Goal: Contribute content

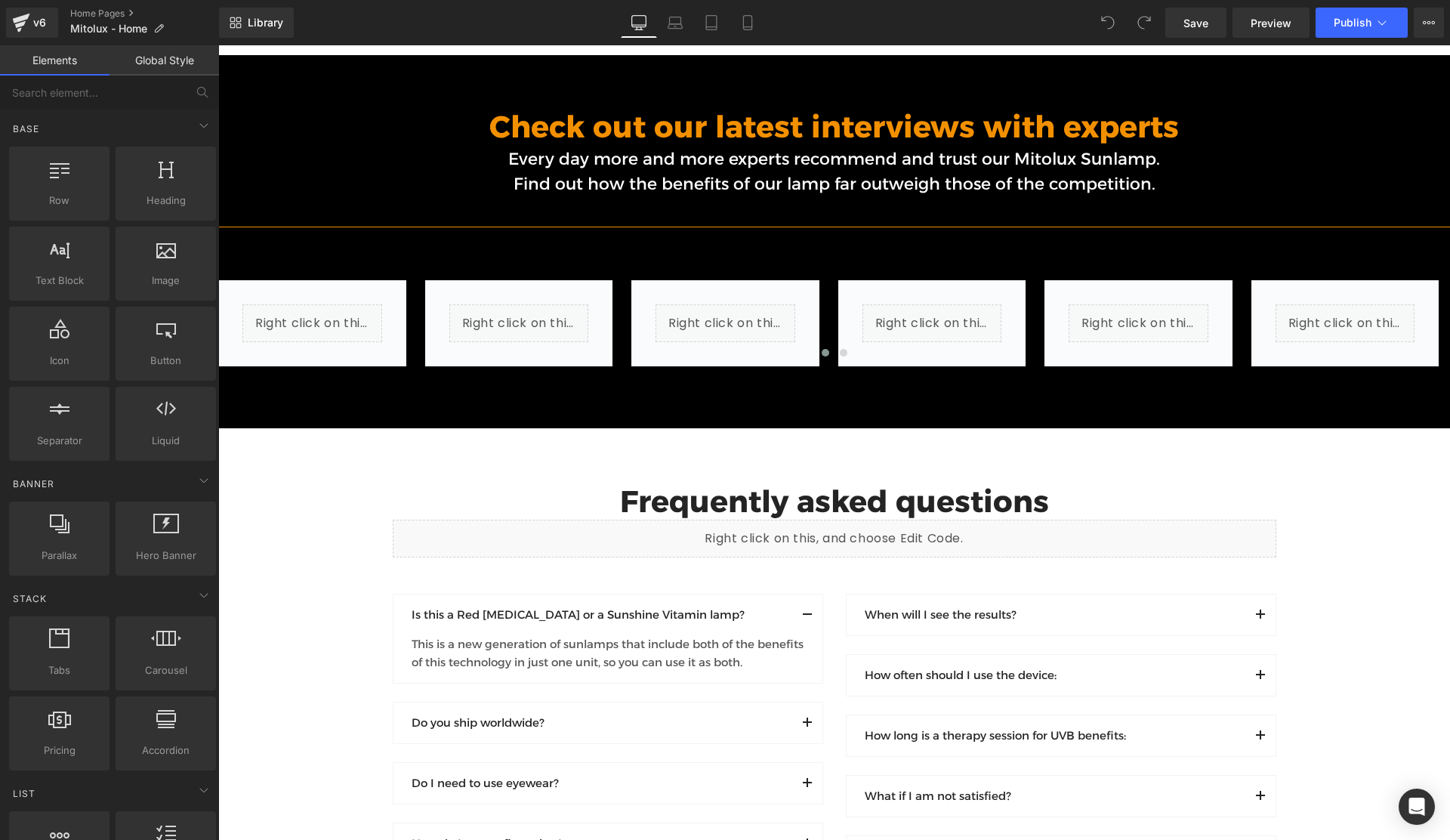
scroll to position [10079, 0]
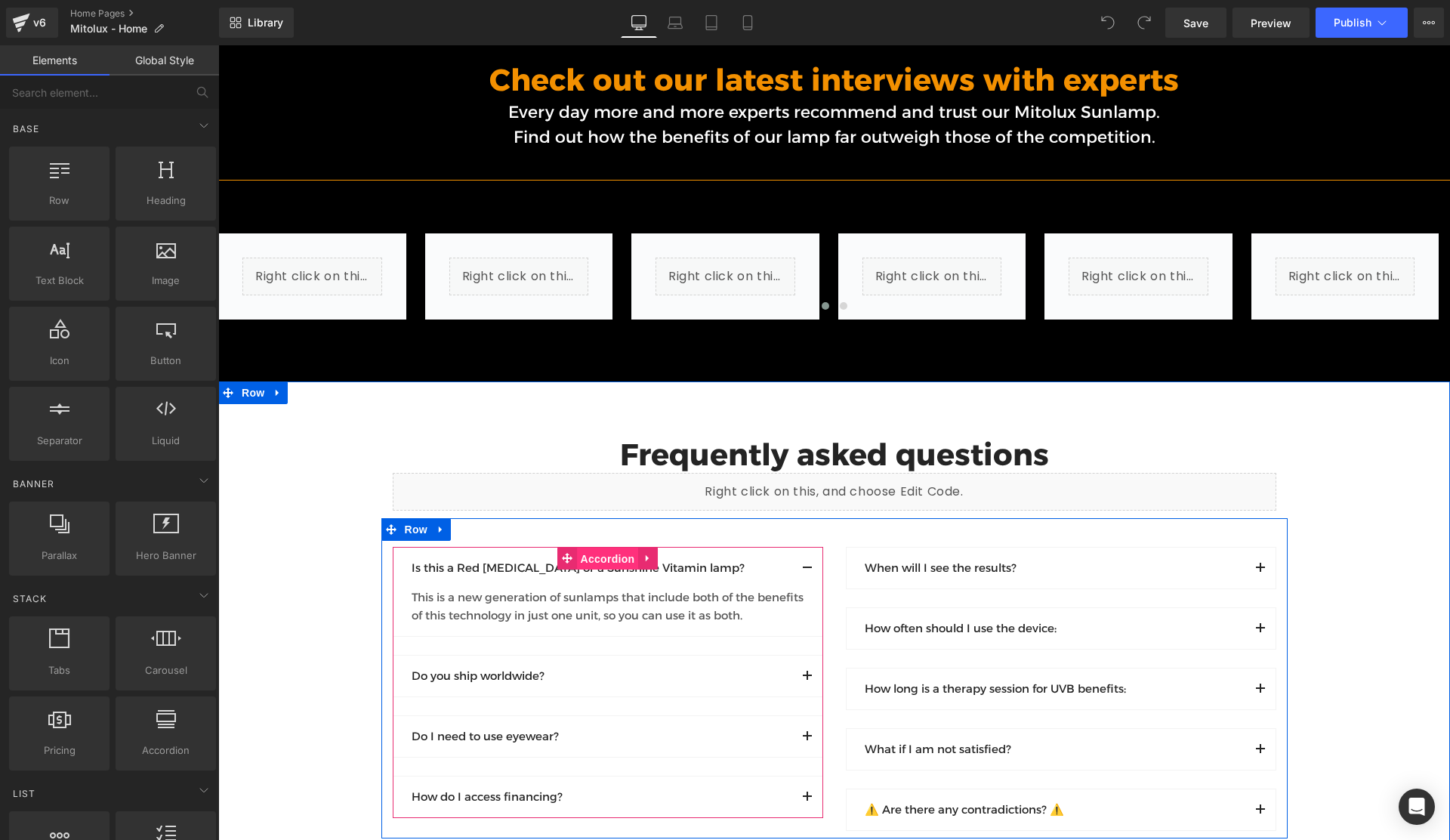
click at [604, 547] on span "Accordion" at bounding box center [608, 558] width 62 height 22
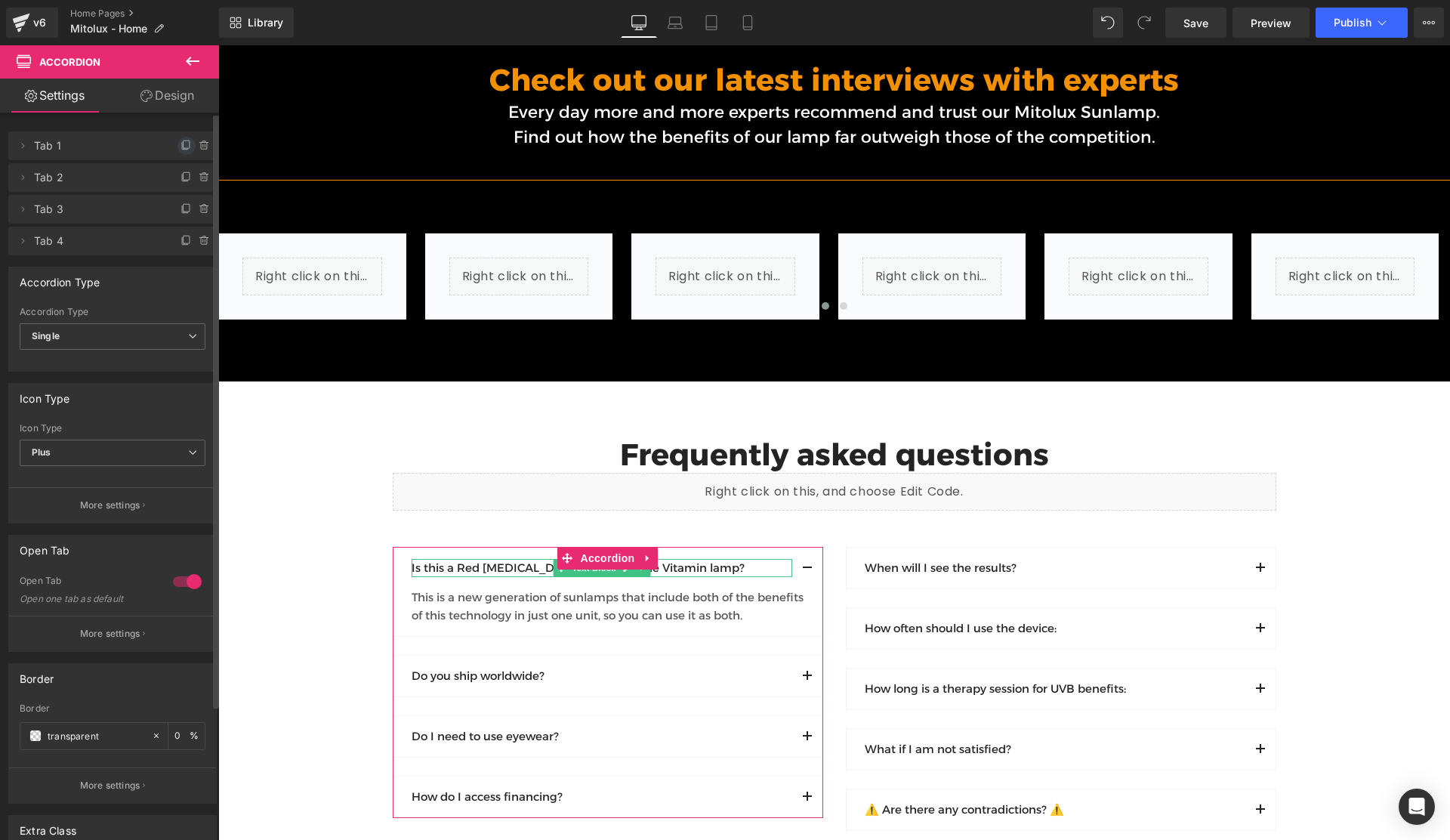
click at [184, 146] on icon at bounding box center [186, 145] width 6 height 7
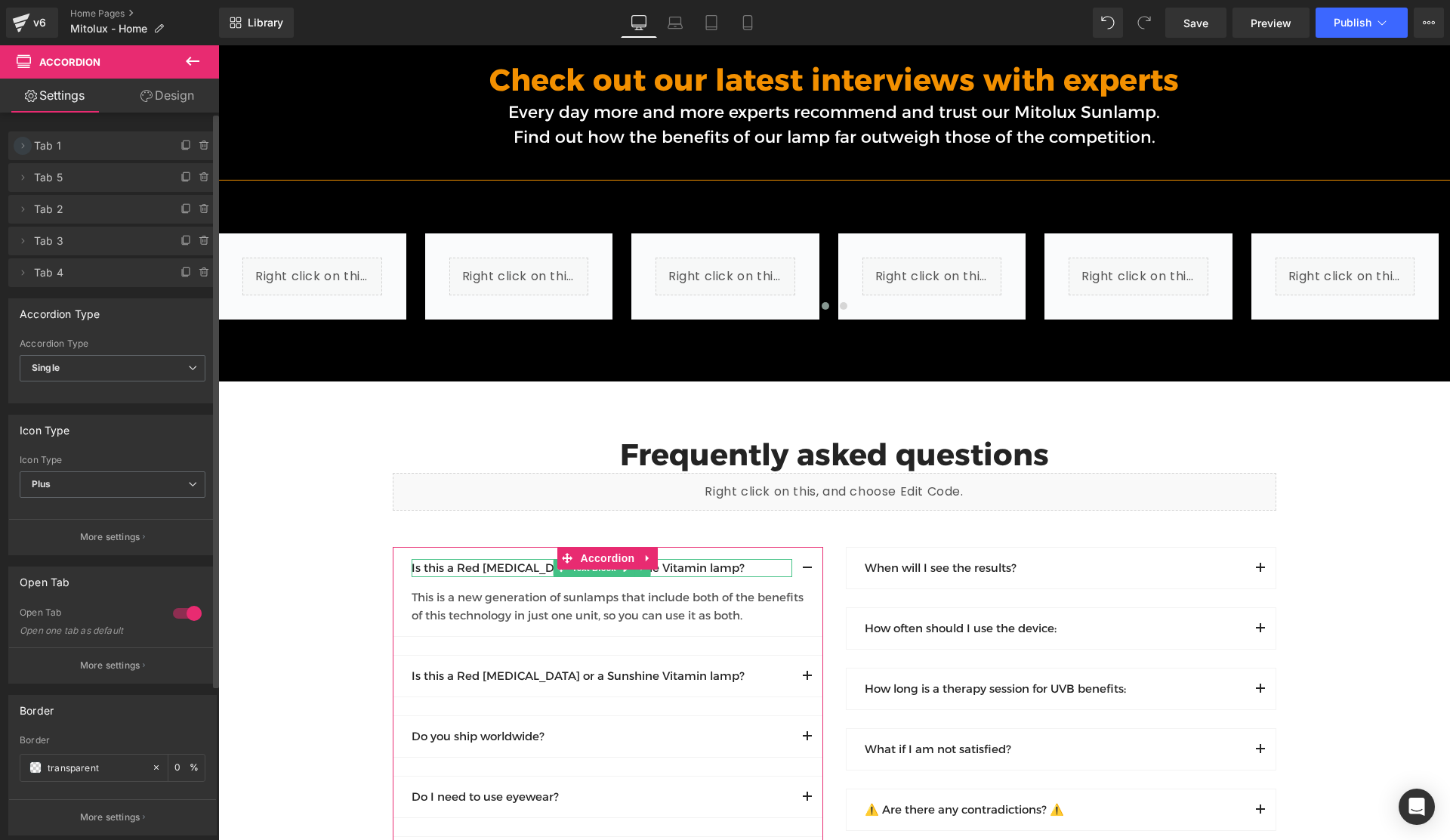
click at [22, 147] on icon at bounding box center [22, 145] width 12 height 12
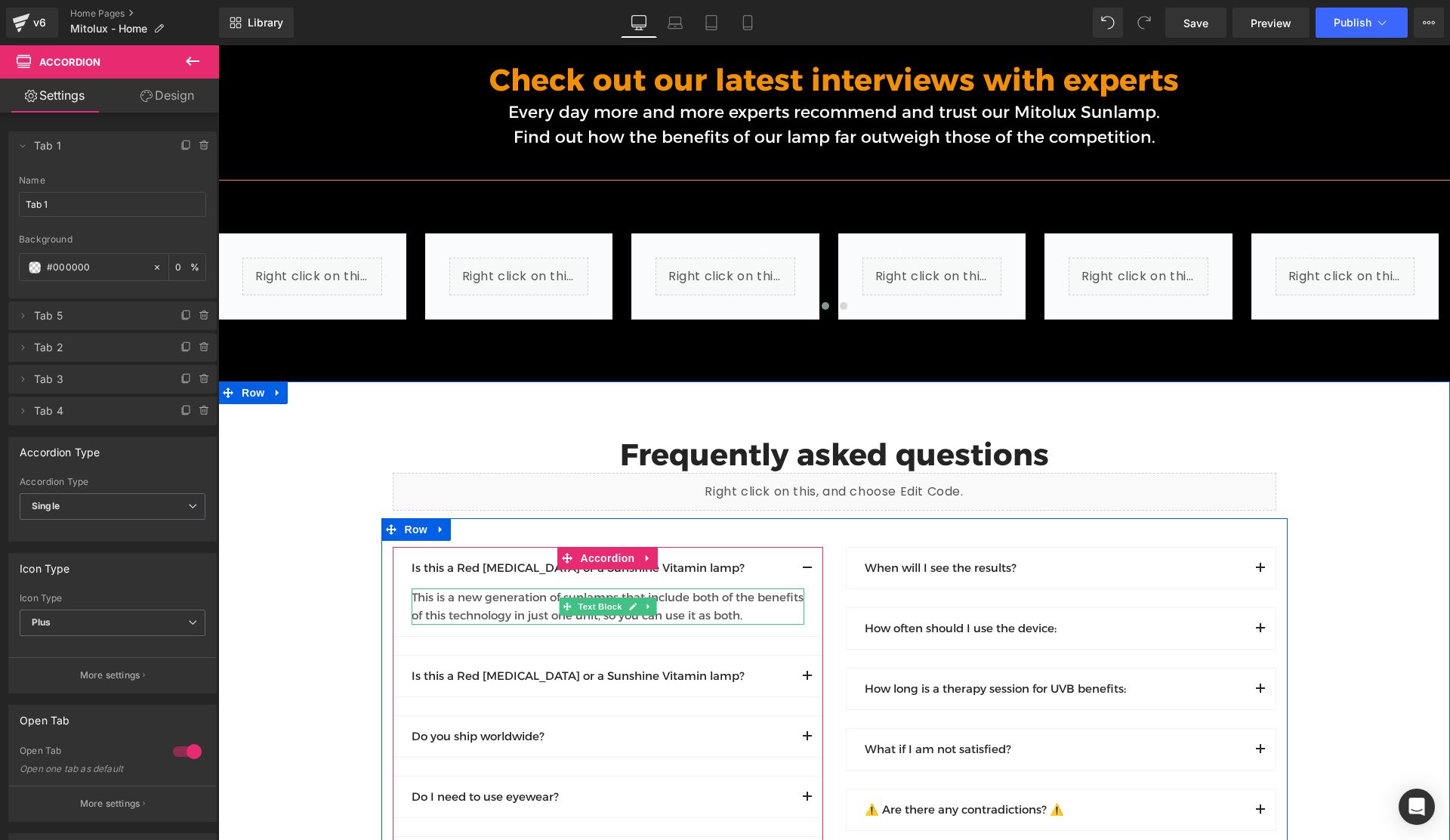
click at [432, 588] on div "This is a new generation of sunlamps that include both of the benefits of this …" at bounding box center [607, 606] width 393 height 36
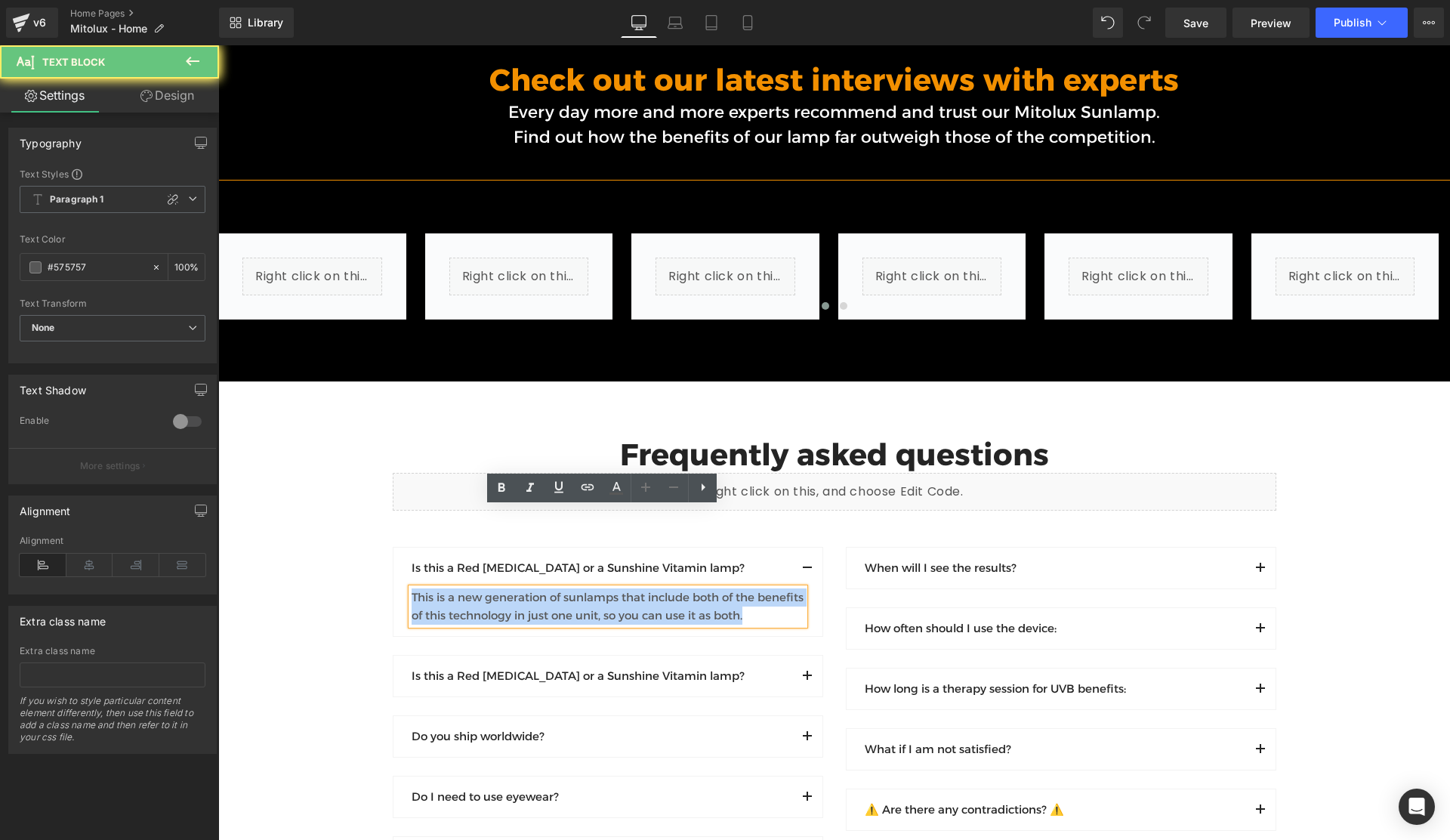
click at [432, 588] on div "This is a new generation of sunlamps that include both of the benefits of this …" at bounding box center [607, 606] width 393 height 36
paste div
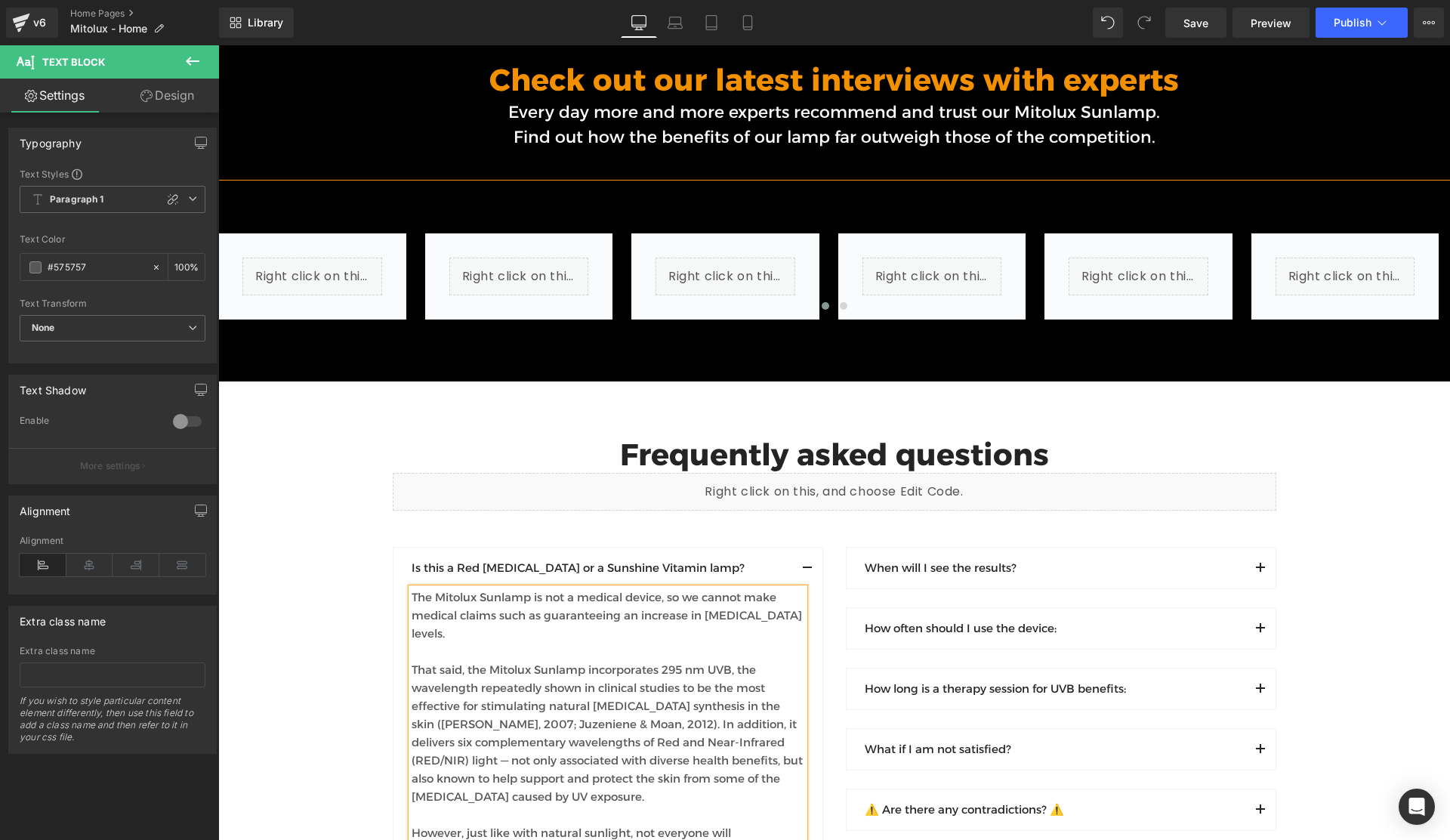
click at [435, 558] on p "Is this a Red [MEDICAL_DATA] or a Sunshine Vitamin lamp?" at bounding box center [601, 567] width 380 height 18
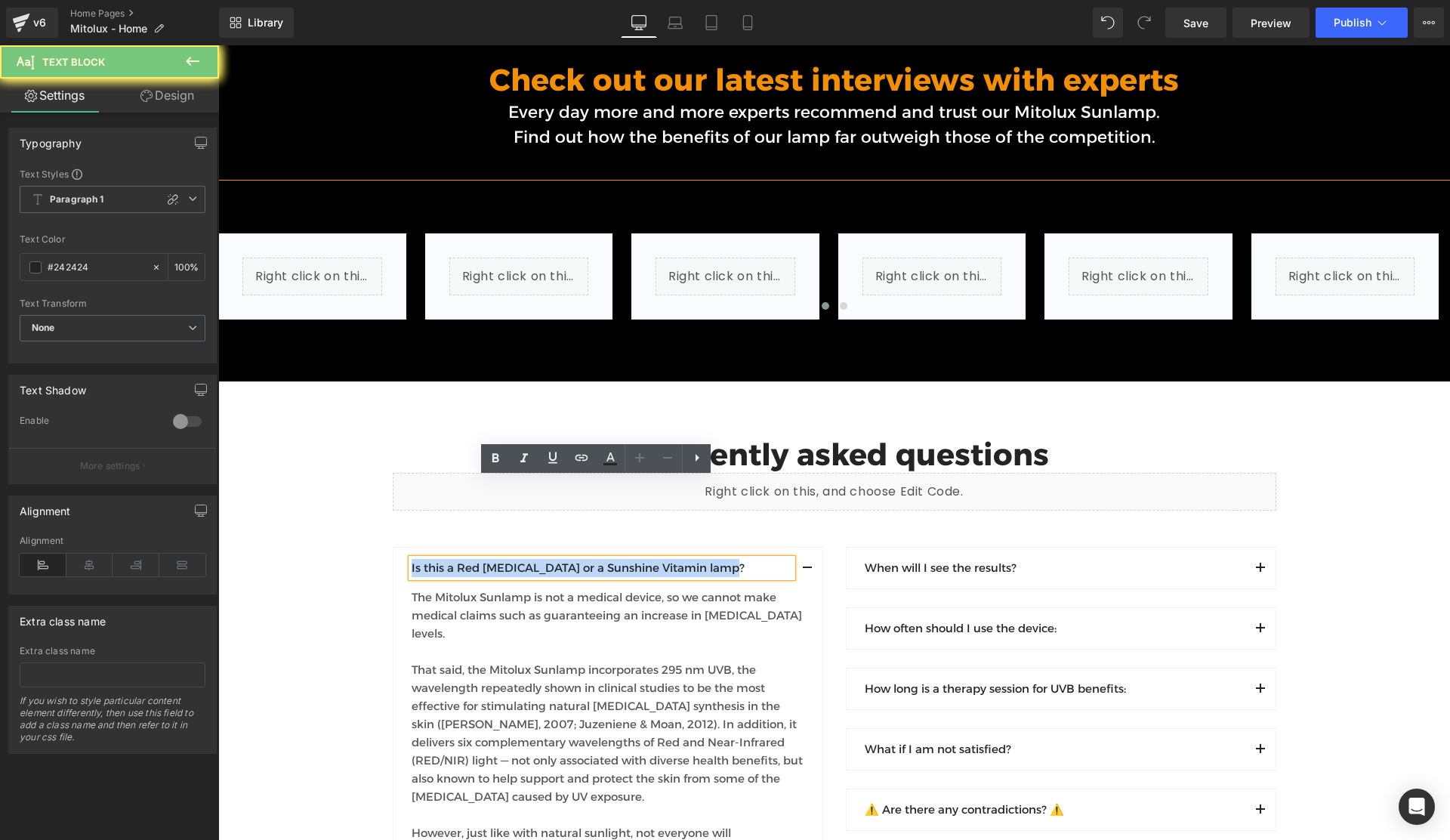
click at [435, 558] on p "Is this a Red [MEDICAL_DATA] or a Sunshine Vitamin lamp?" at bounding box center [601, 567] width 380 height 18
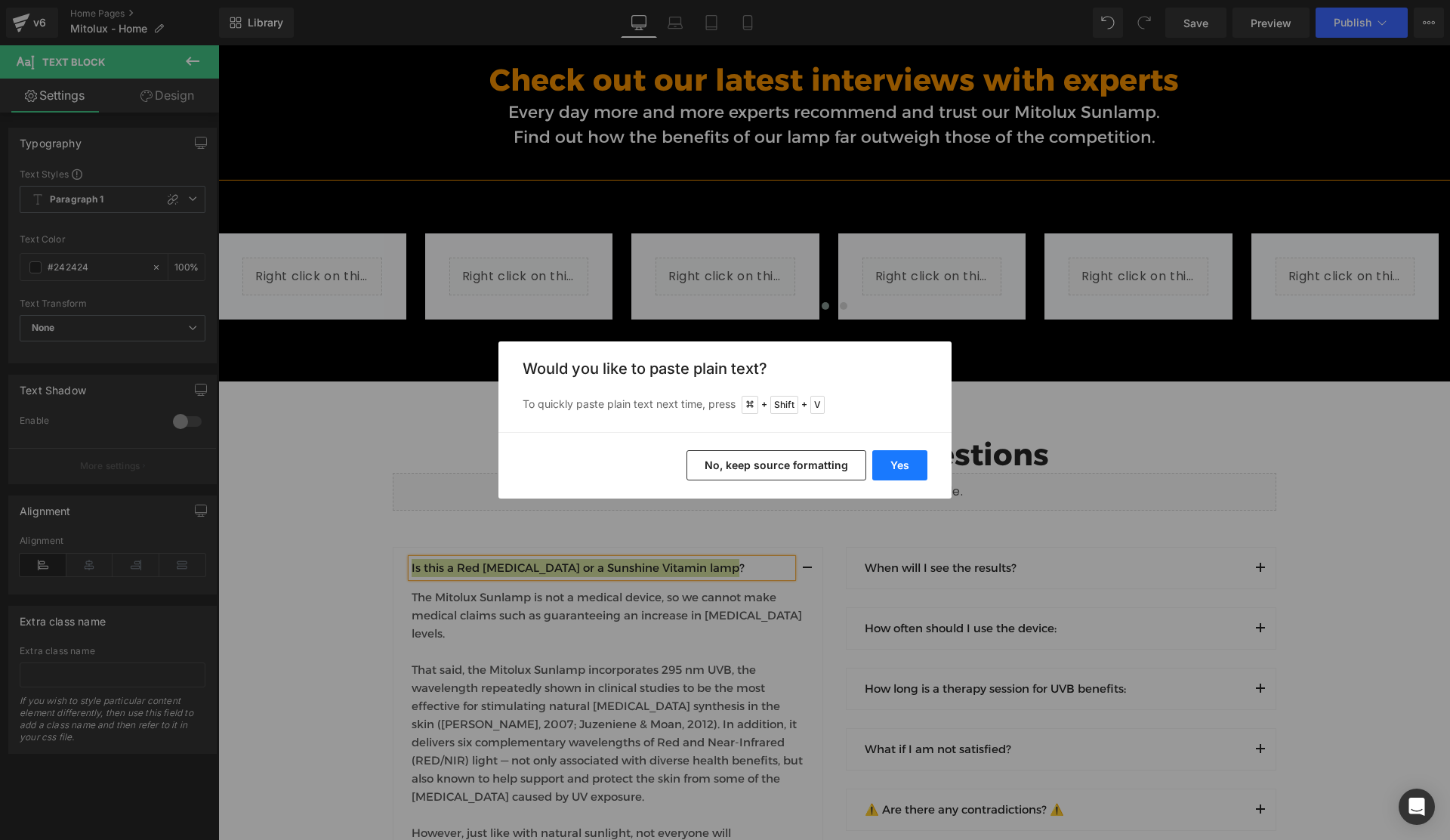
click at [894, 464] on button "Yes" at bounding box center [900, 465] width 55 height 30
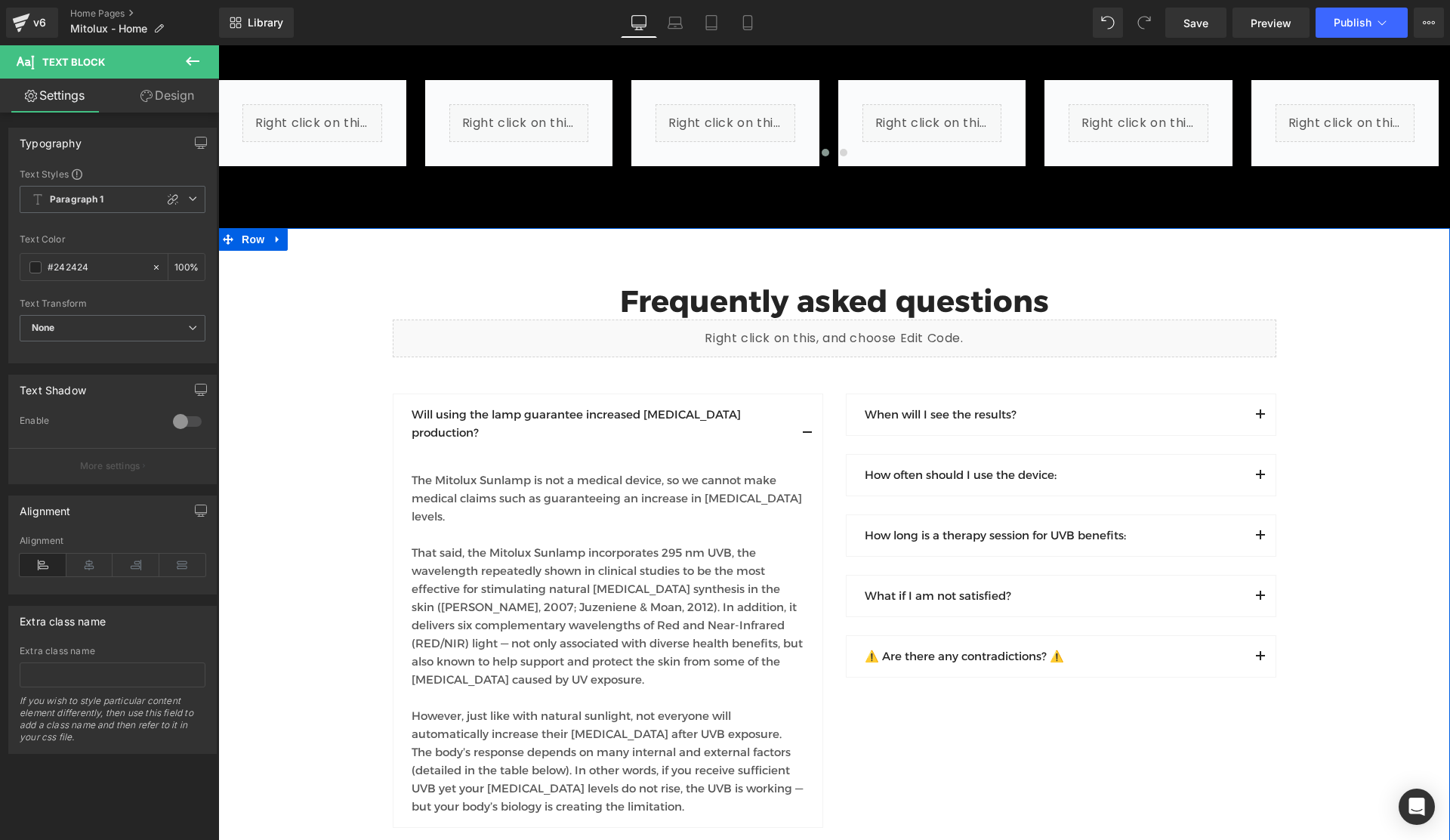
scroll to position [10240, 0]
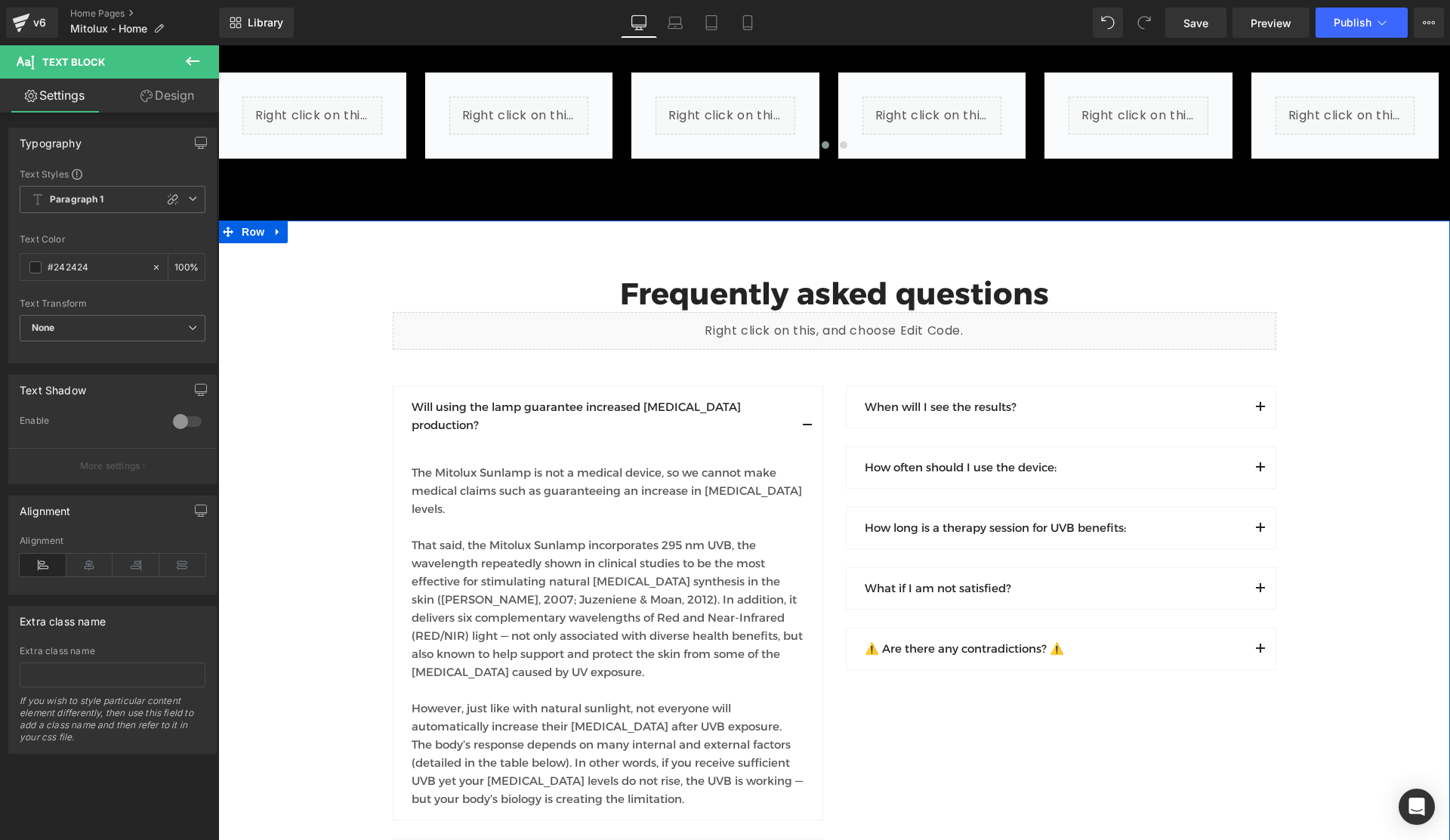
click at [325, 364] on div "Frequently asked questions Heading Liquid Row Will using the lamp guarantee inc…" at bounding box center [834, 724] width 1232 height 897
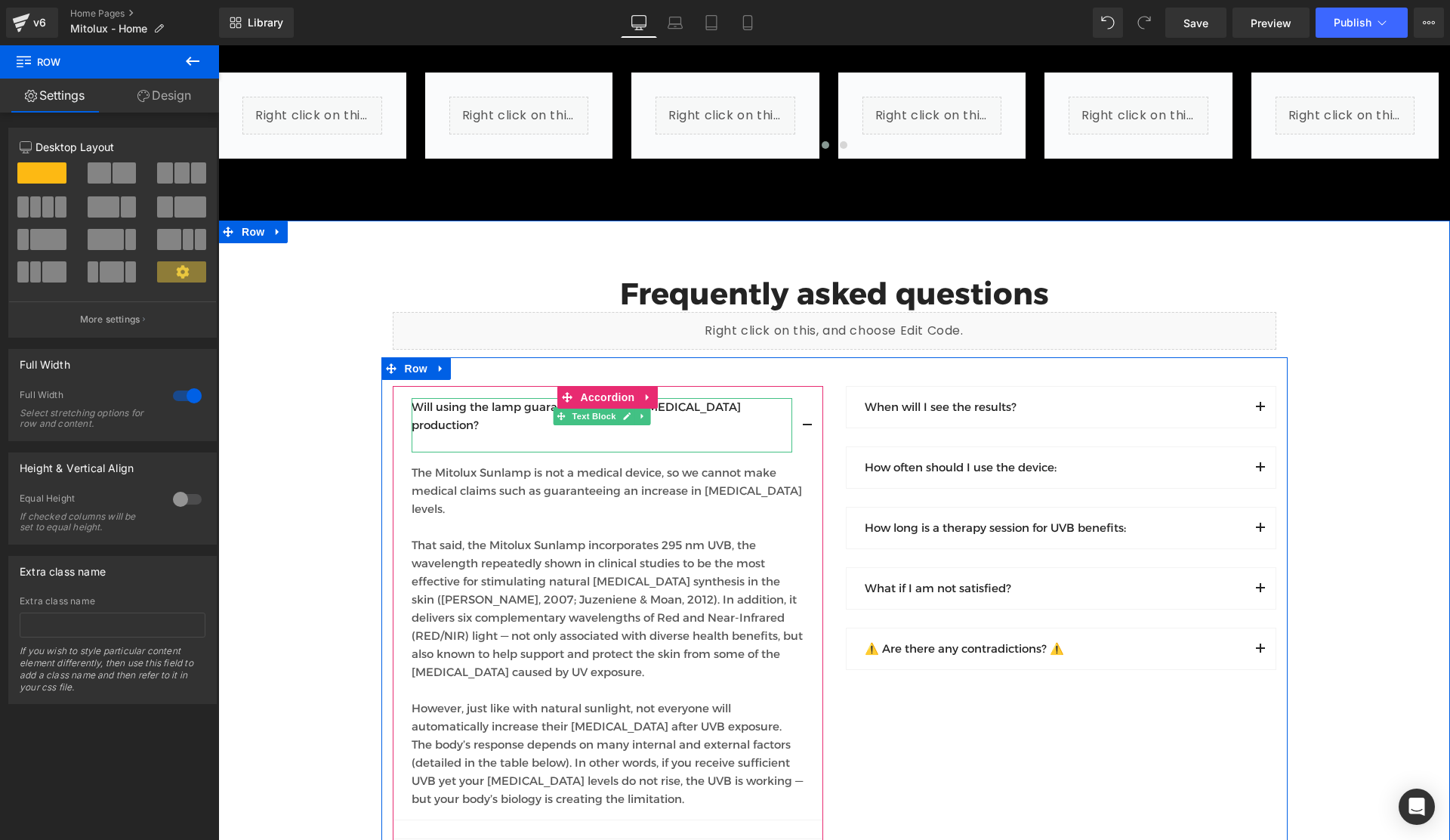
click at [495, 398] on p "Will using the lamp guarantee increased [MEDICAL_DATA] production?" at bounding box center [601, 416] width 380 height 36
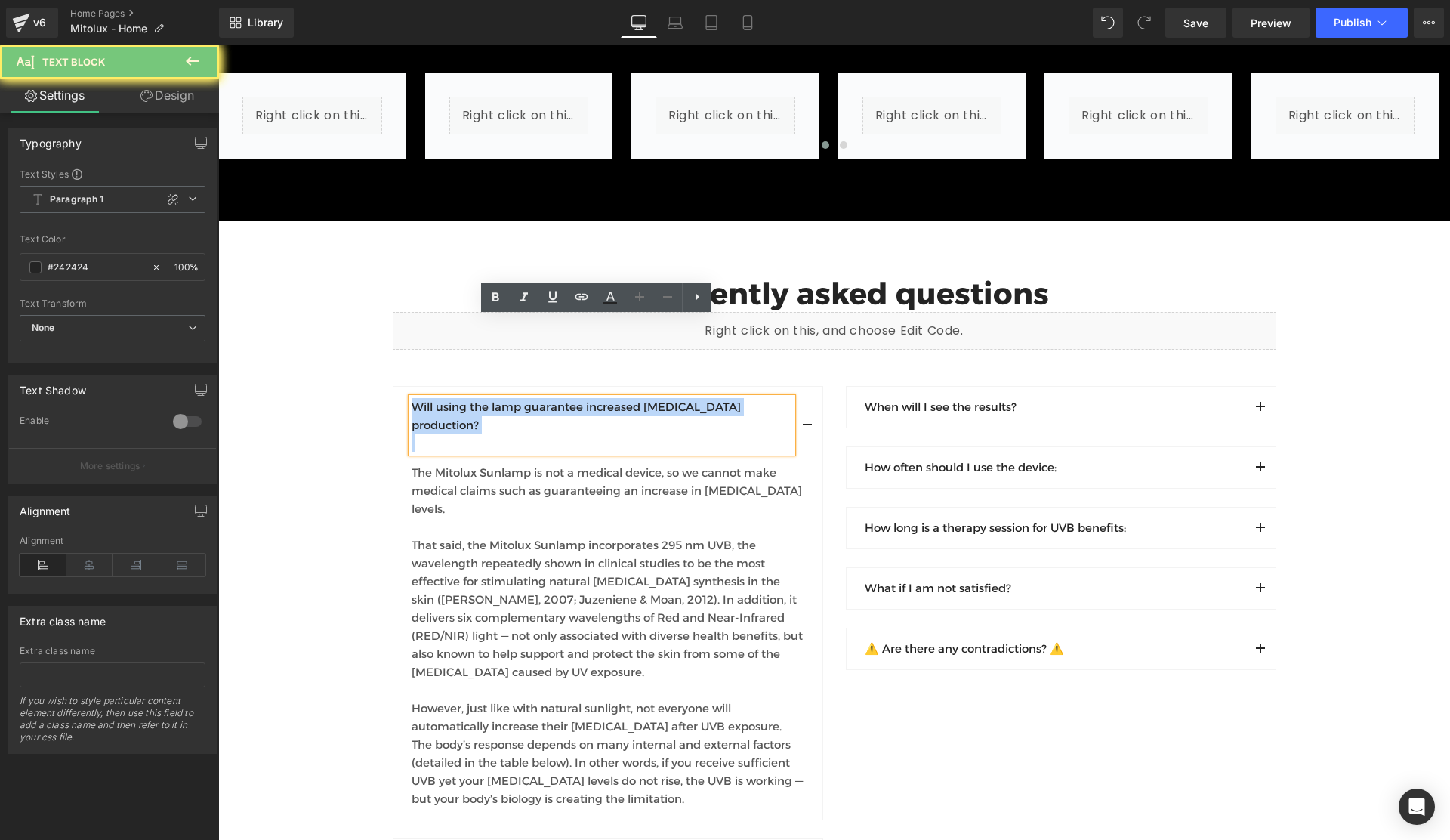
click at [495, 398] on p "Will using the lamp guarantee increased [MEDICAL_DATA] production?" at bounding box center [601, 416] width 380 height 36
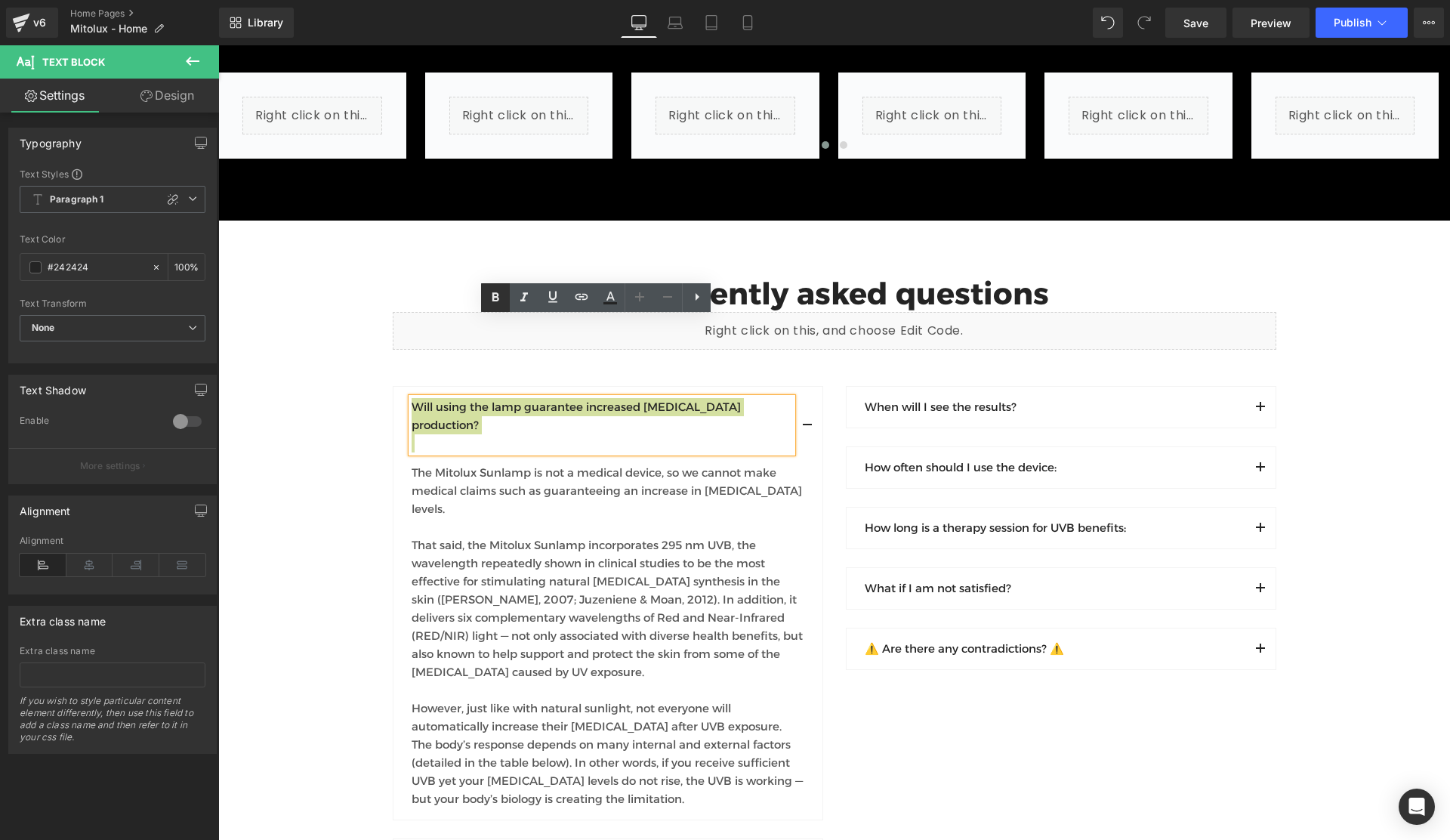
click at [499, 299] on icon at bounding box center [495, 297] width 7 height 9
click at [323, 303] on div "Frequently asked questions Heading Liquid Row Will using the lamp guarantee inc…" at bounding box center [834, 724] width 1232 height 897
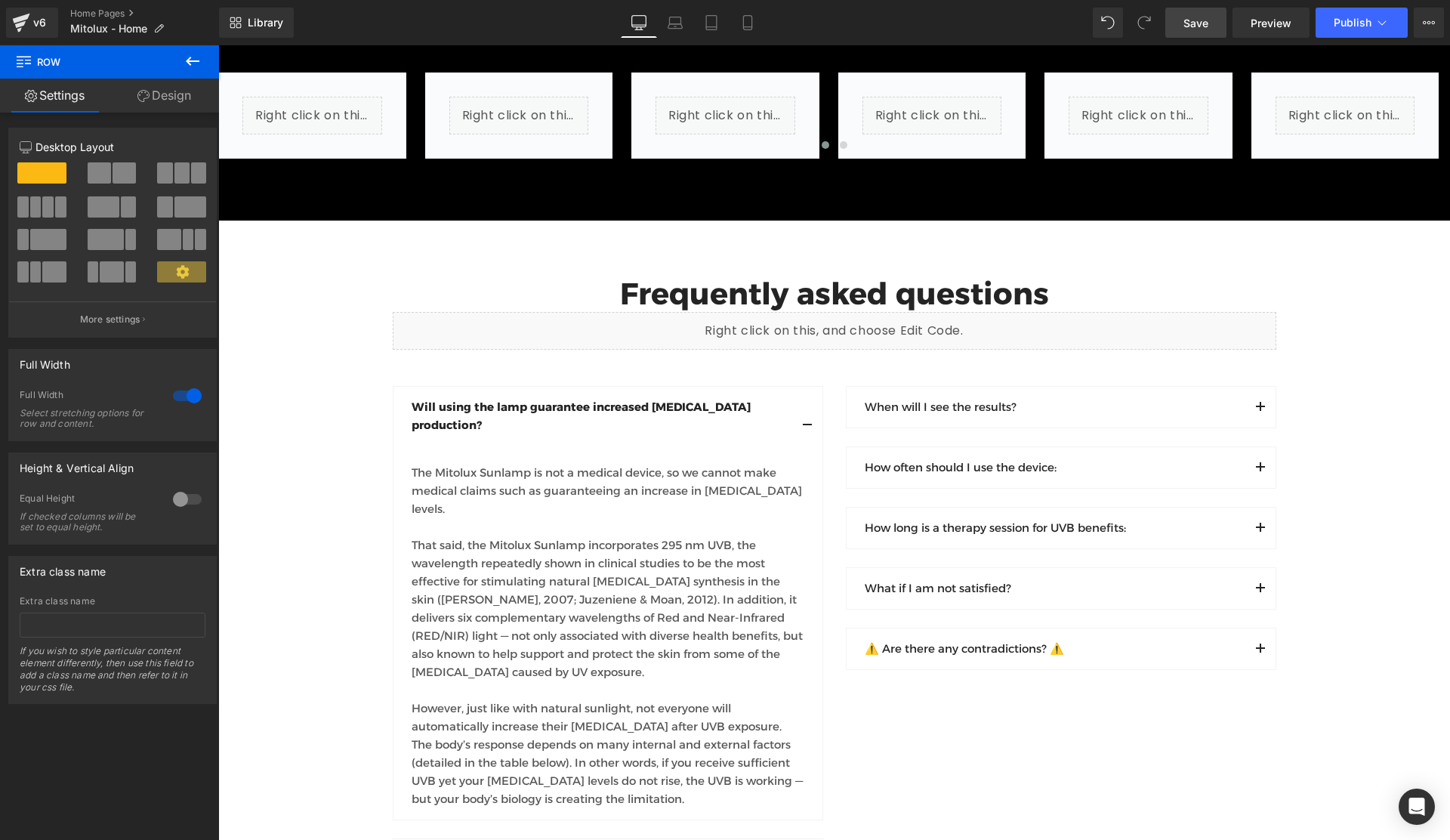
click at [1195, 26] on span "Save" at bounding box center [1195, 22] width 25 height 16
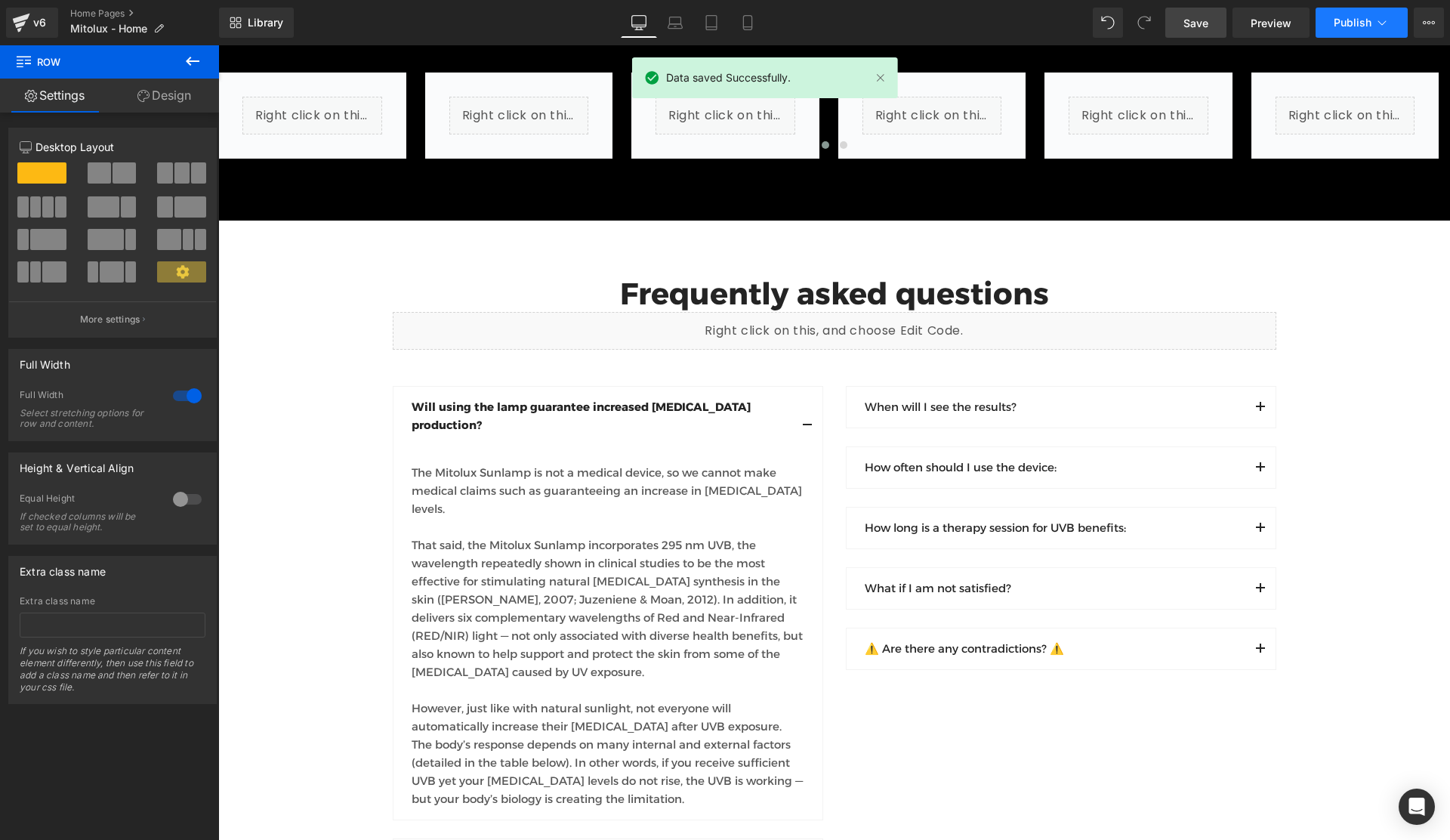
click at [1349, 22] on span "Publish" at bounding box center [1353, 22] width 38 height 12
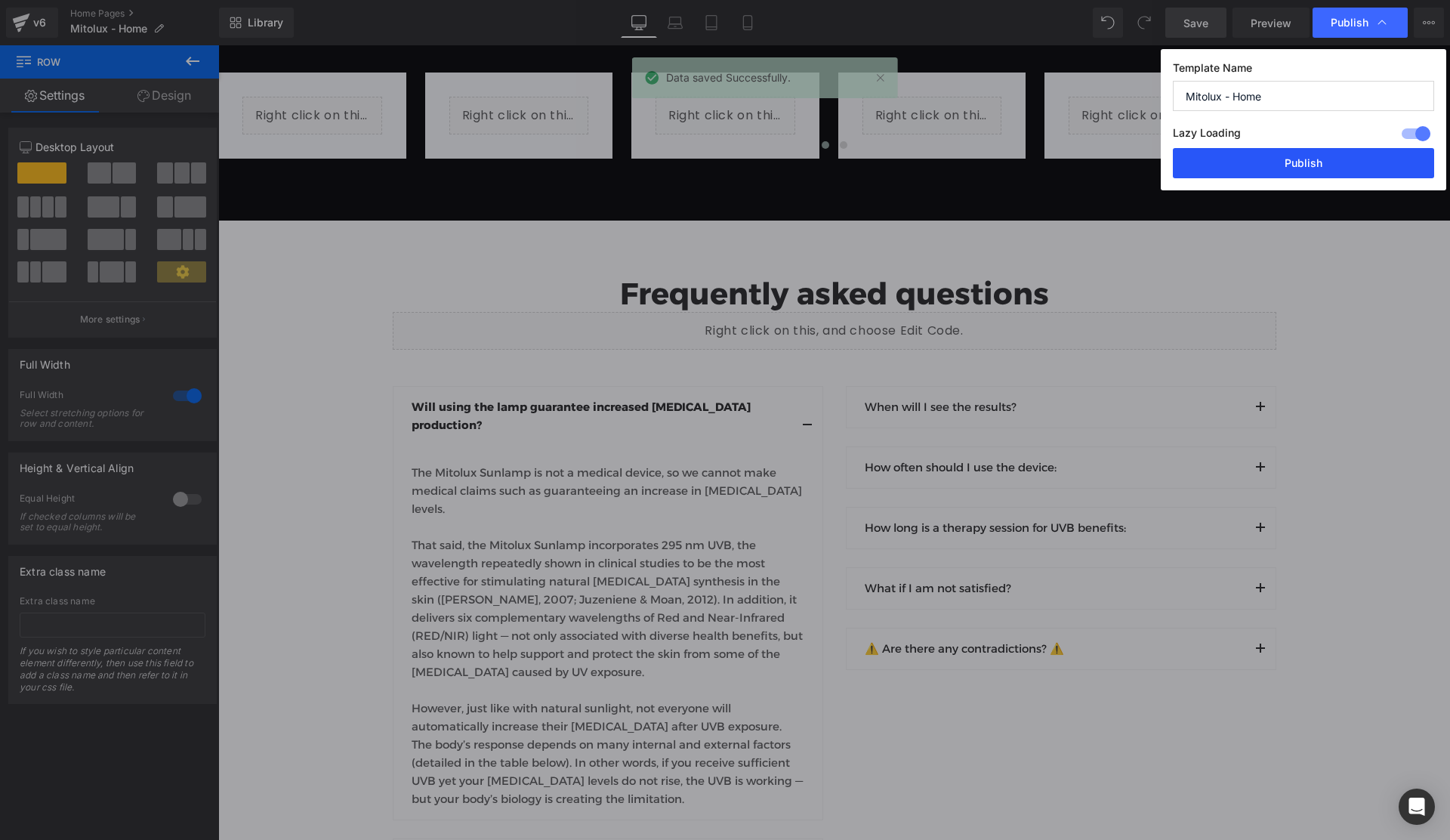
click at [1313, 174] on button "Publish" at bounding box center [1304, 163] width 261 height 30
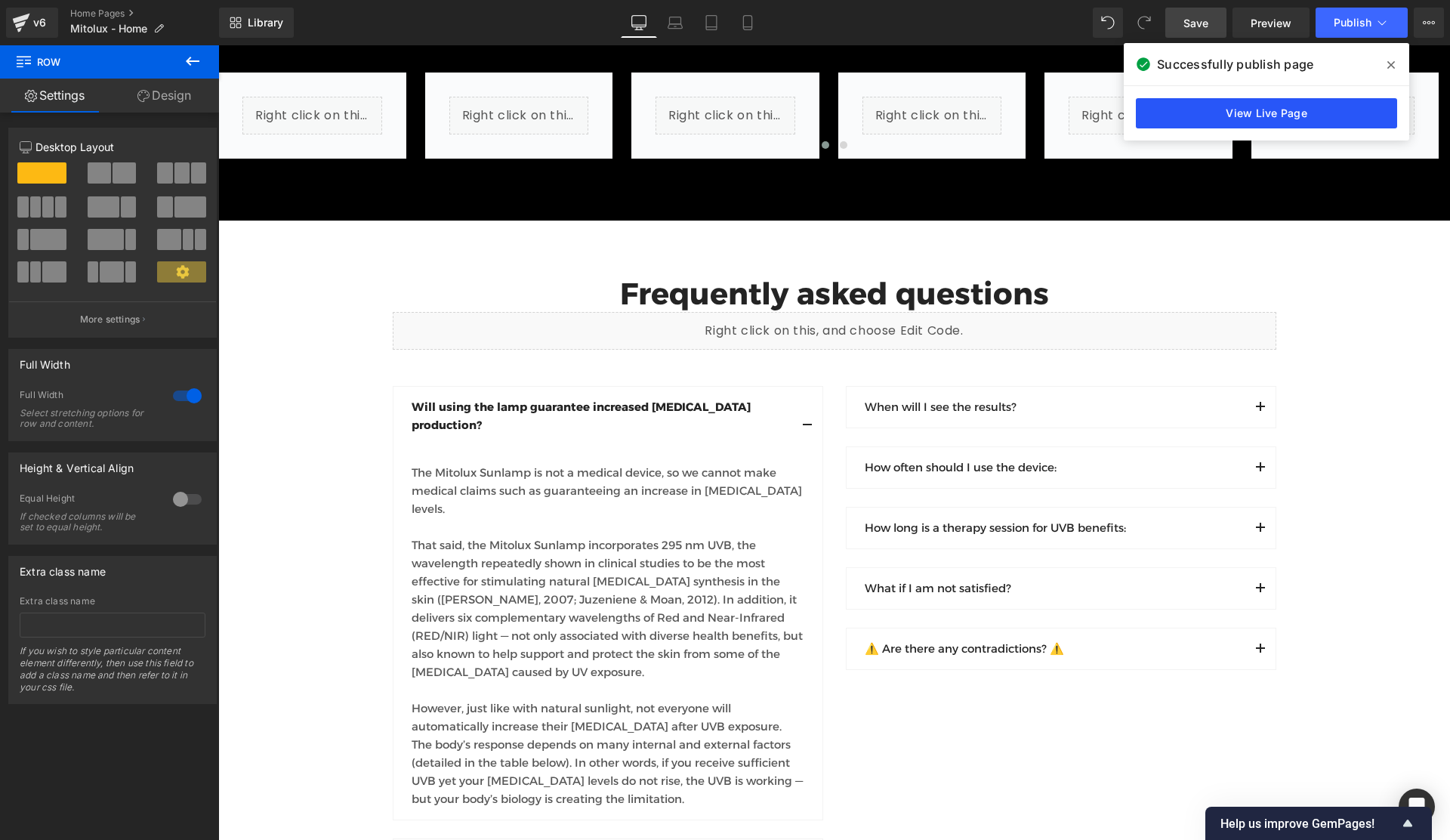
click at [1223, 119] on link "View Live Page" at bounding box center [1266, 113] width 261 height 30
